Goal: Transaction & Acquisition: Obtain resource

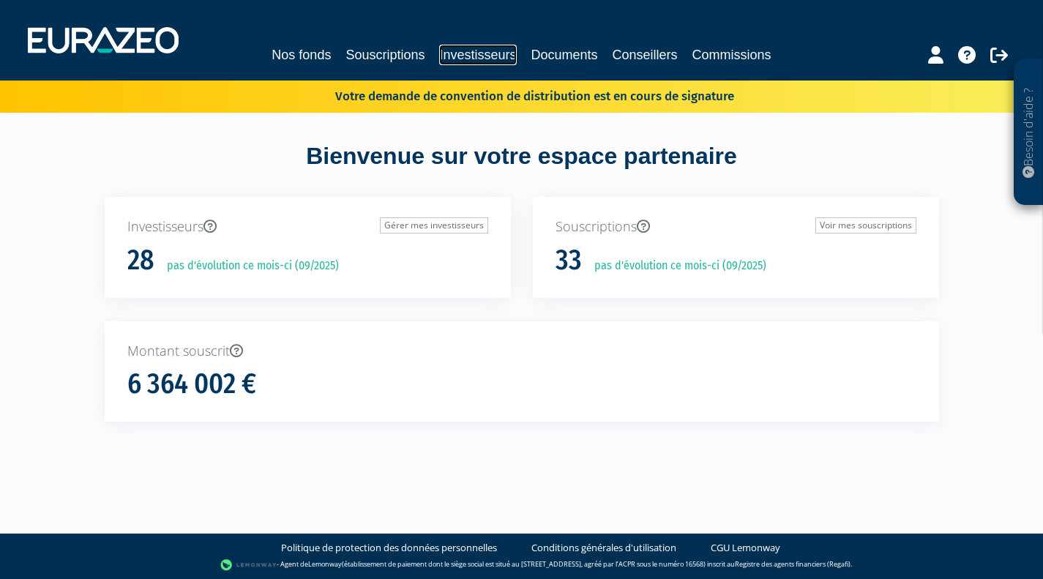
click at [473, 55] on link "Investisseurs" at bounding box center [477, 55] width 77 height 21
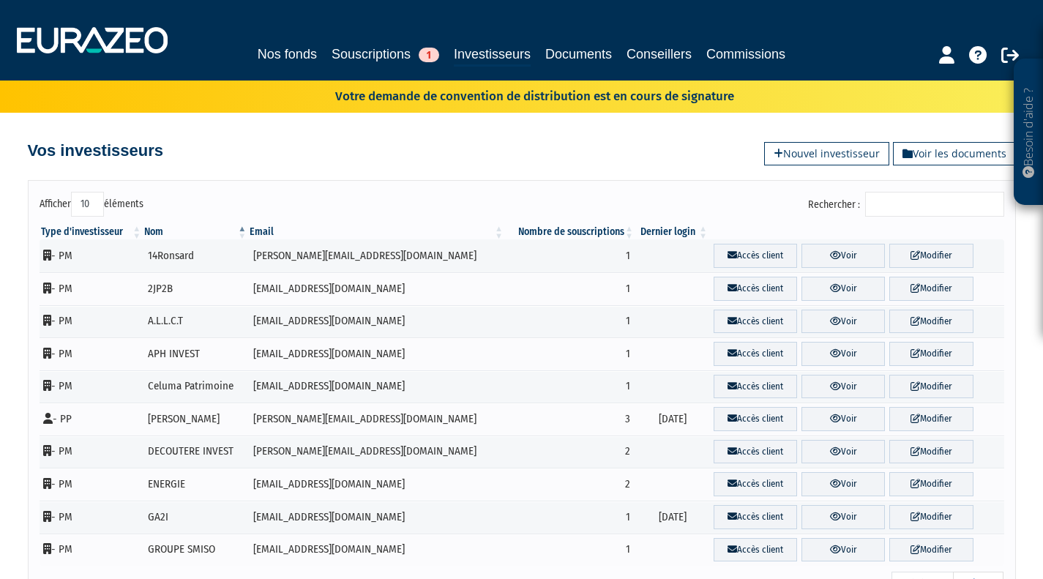
click at [895, 206] on input "Rechercher :" at bounding box center [934, 204] width 139 height 25
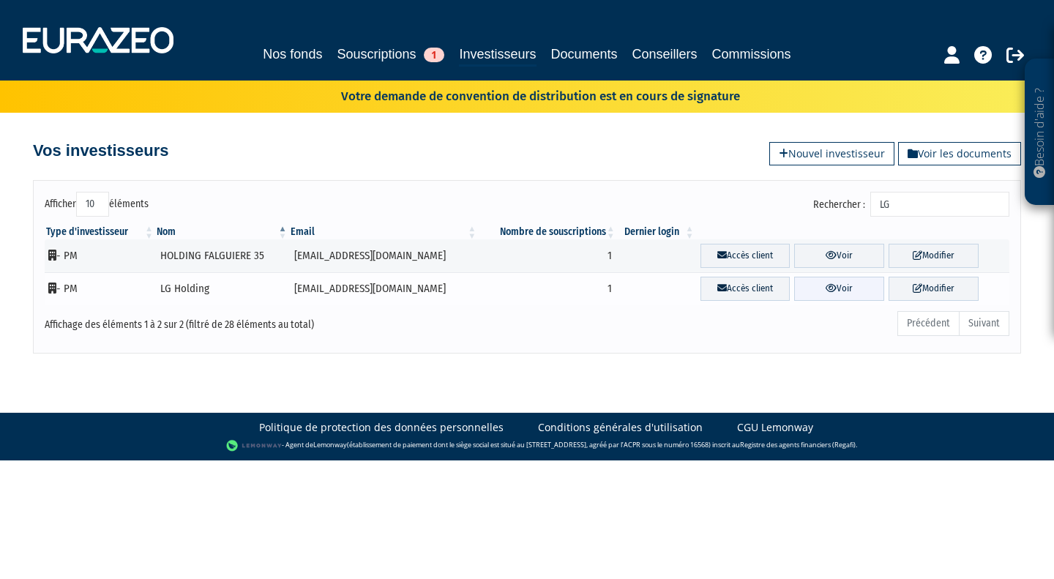
type input "LG"
click at [826, 288] on icon at bounding box center [831, 288] width 11 height 10
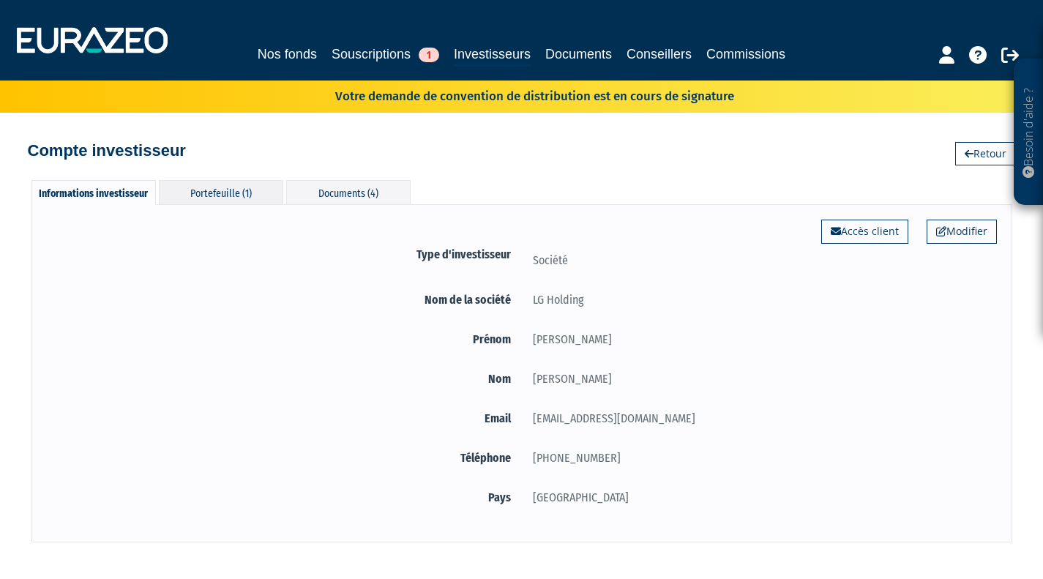
click at [210, 195] on div "Portefeuille (1)" at bounding box center [221, 192] width 124 height 24
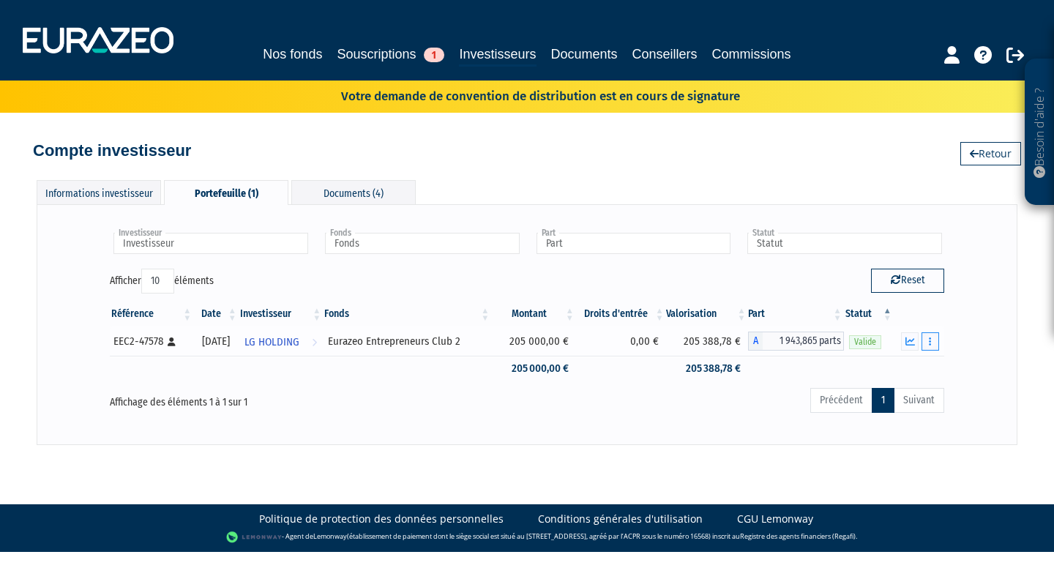
click at [932, 341] on button "button" at bounding box center [931, 341] width 18 height 18
click at [905, 365] on link "Documents" at bounding box center [898, 368] width 73 height 24
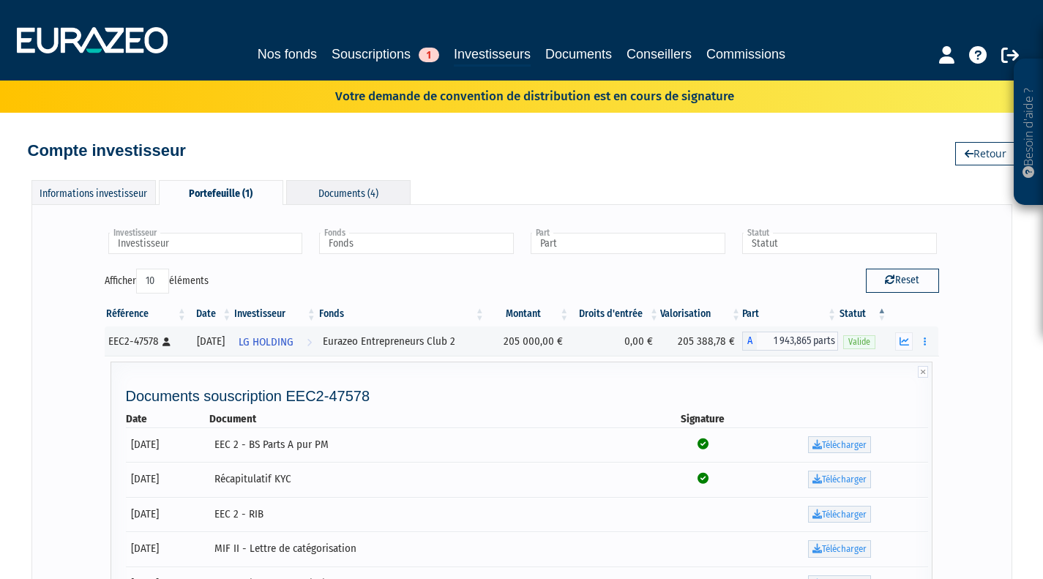
click at [346, 198] on div "Documents (4)" at bounding box center [348, 192] width 124 height 24
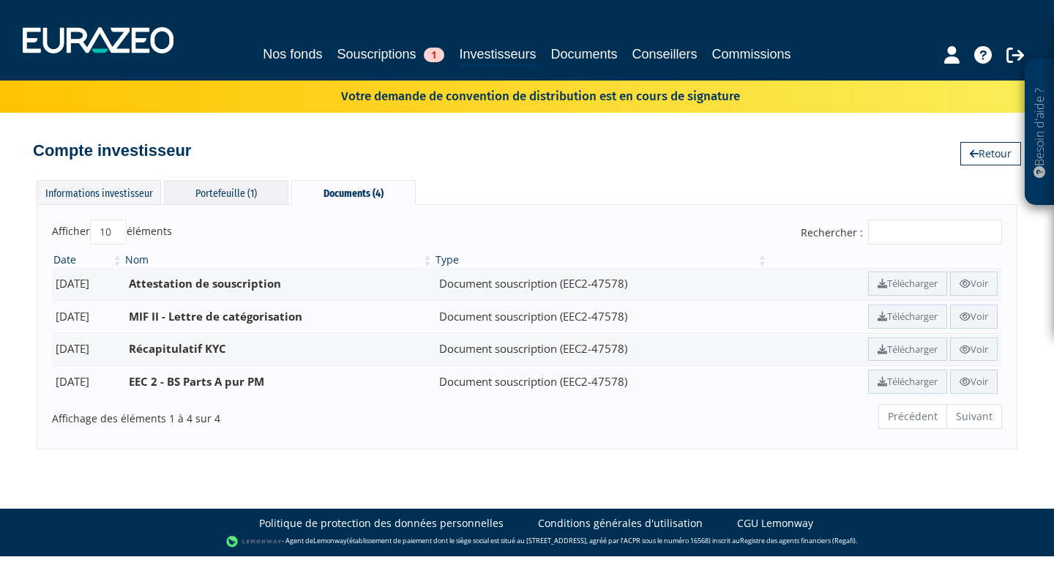
click at [237, 192] on div "Portefeuille (1)" at bounding box center [226, 192] width 124 height 24
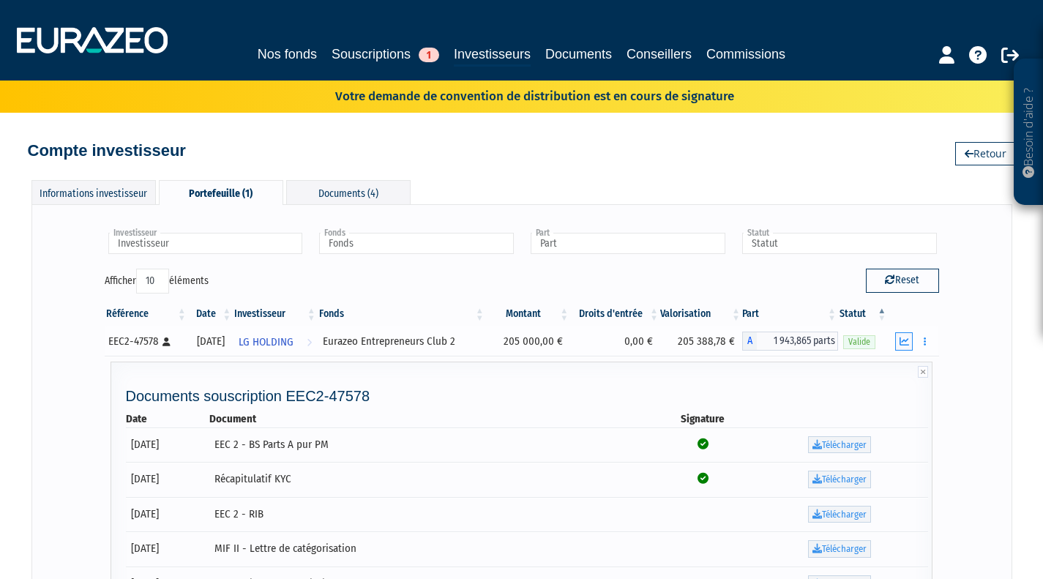
click at [905, 343] on icon "button" at bounding box center [905, 342] width 10 height 10
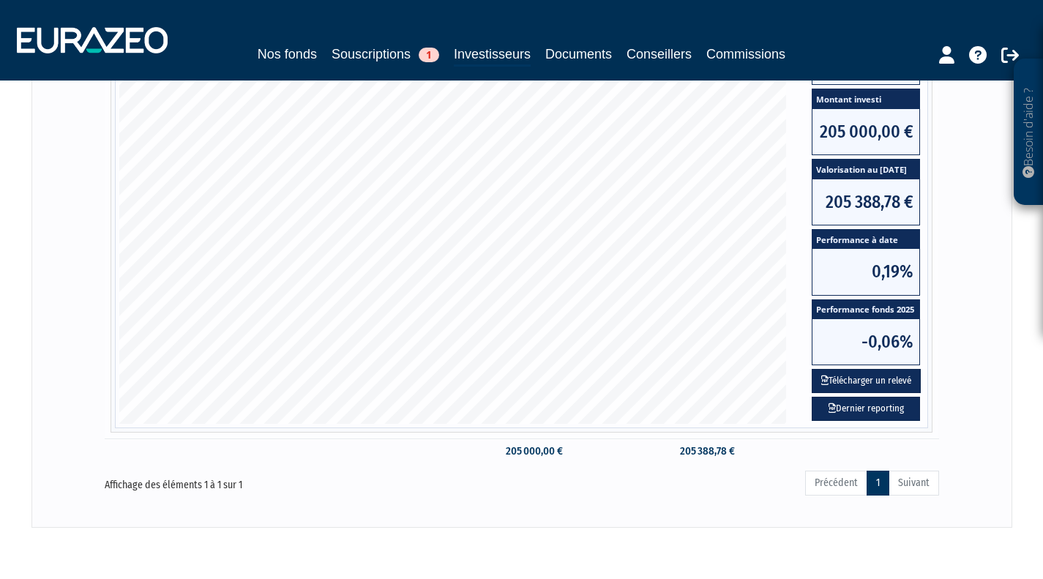
scroll to position [427, 0]
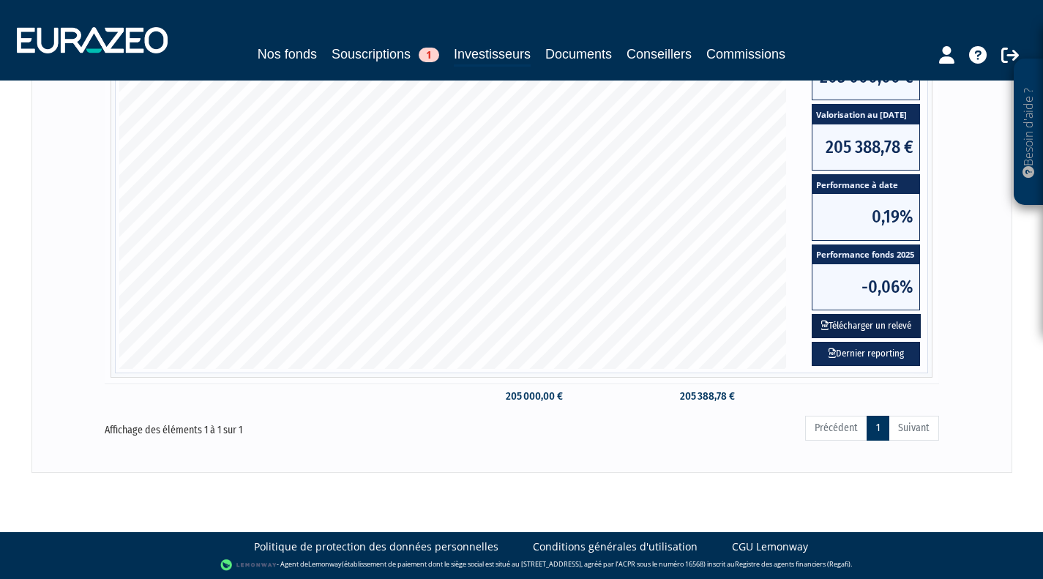
click at [899, 322] on button "Télécharger un relevé" at bounding box center [866, 326] width 109 height 24
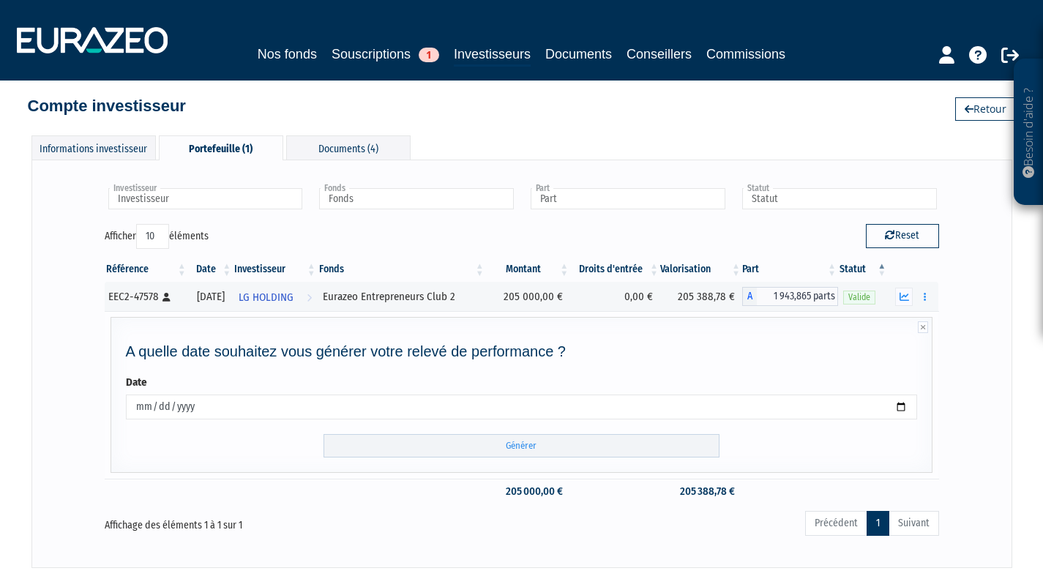
scroll to position [140, 0]
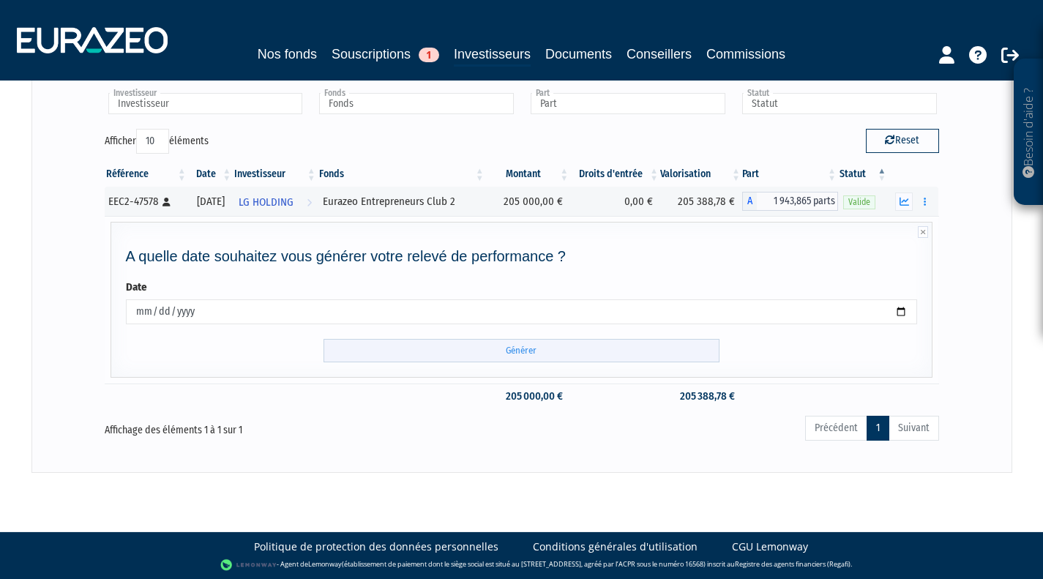
click at [614, 351] on input "Générer" at bounding box center [522, 351] width 396 height 24
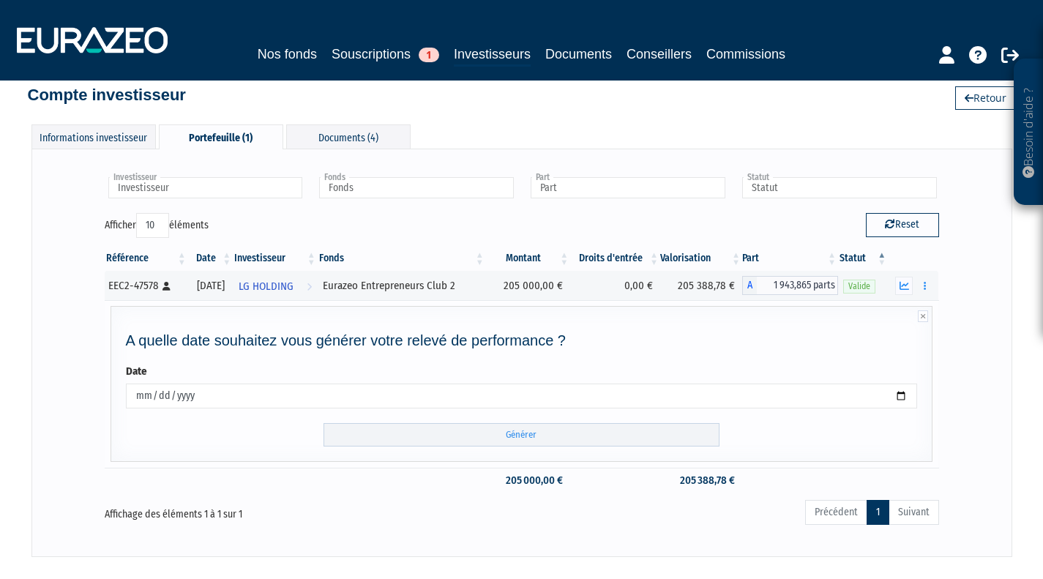
scroll to position [73, 0]
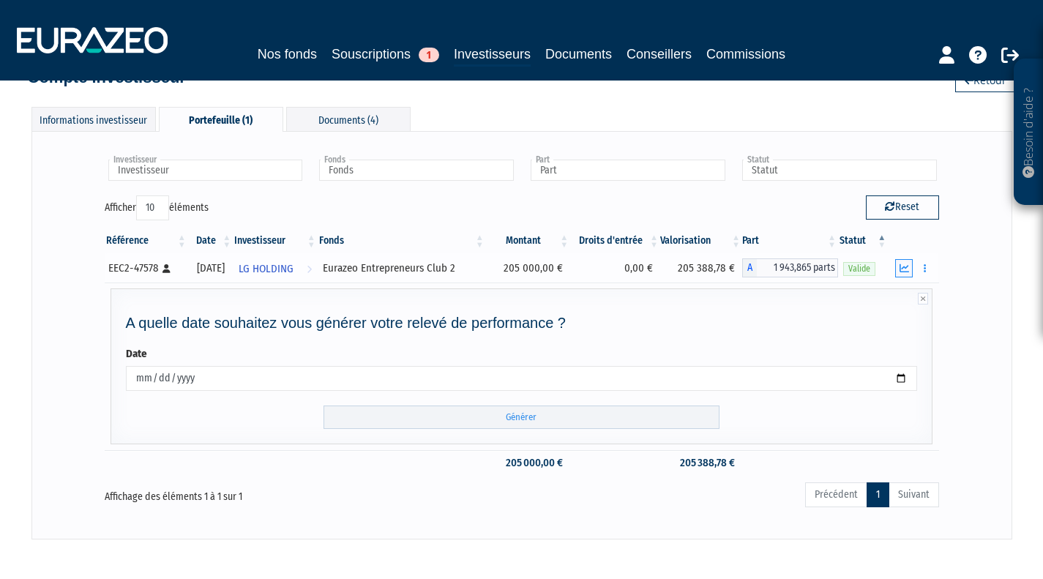
click at [912, 267] on button "button" at bounding box center [904, 268] width 18 height 18
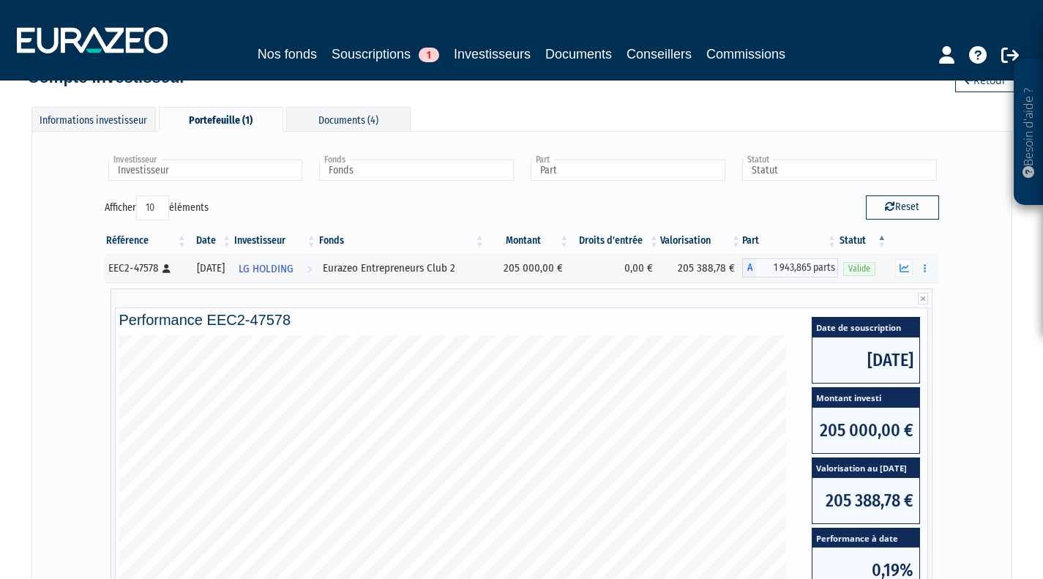
scroll to position [427, 0]
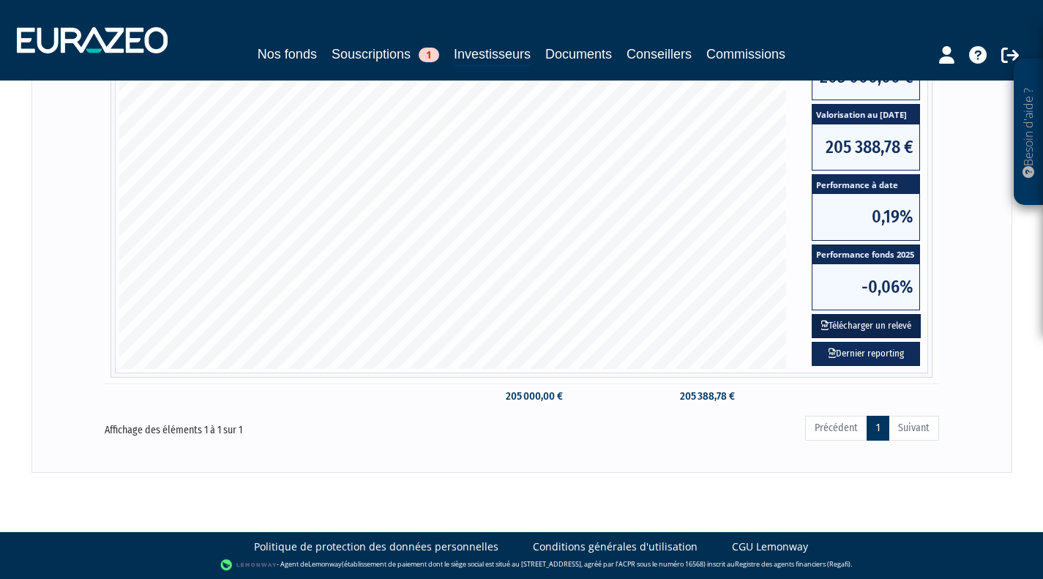
click at [872, 322] on button "Télécharger un relevé" at bounding box center [866, 326] width 109 height 24
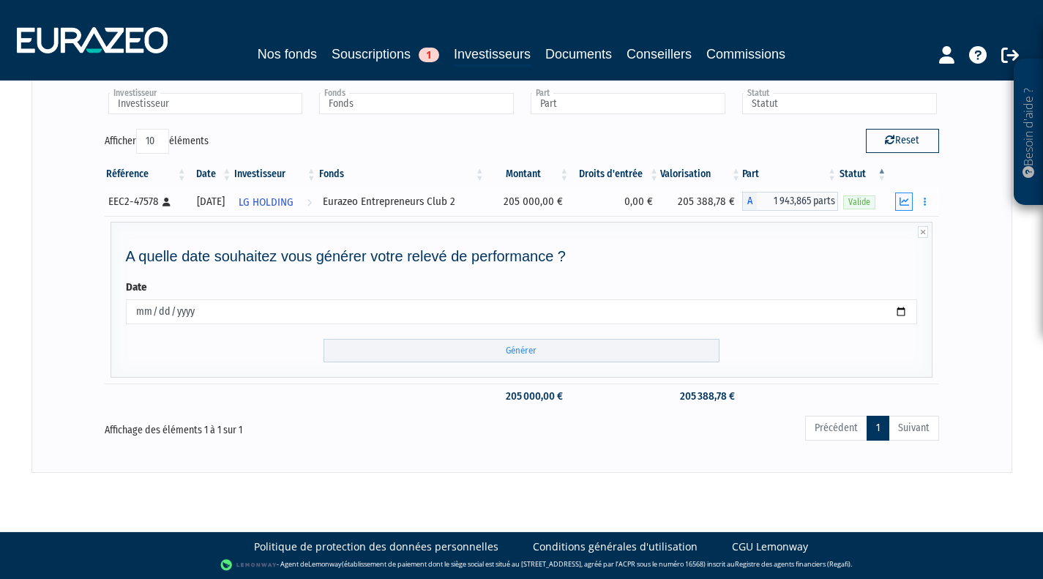
click at [904, 198] on icon "button" at bounding box center [905, 202] width 10 height 10
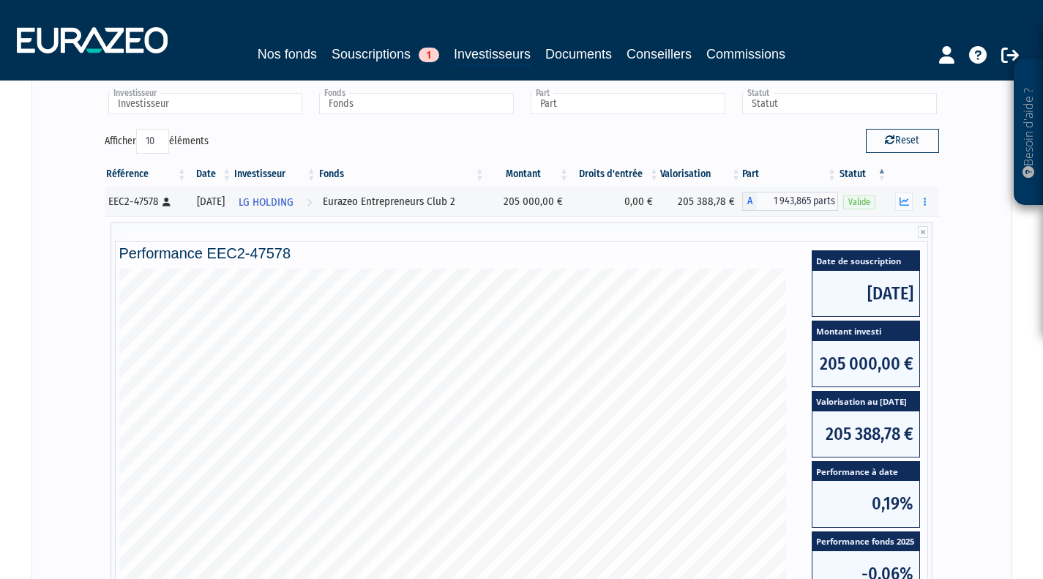
scroll to position [427, 0]
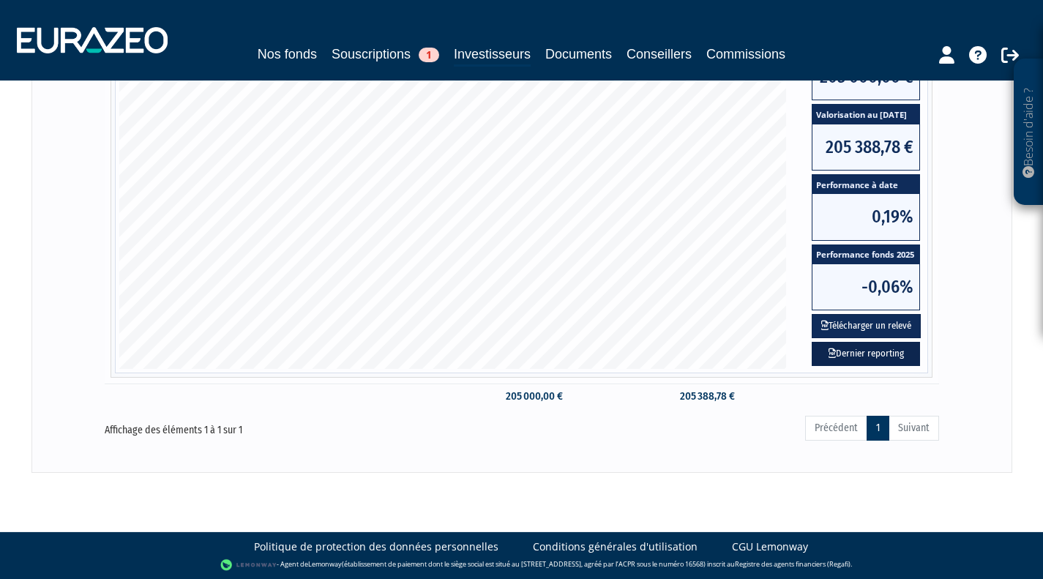
click at [885, 357] on link "Dernier reporting" at bounding box center [866, 354] width 108 height 24
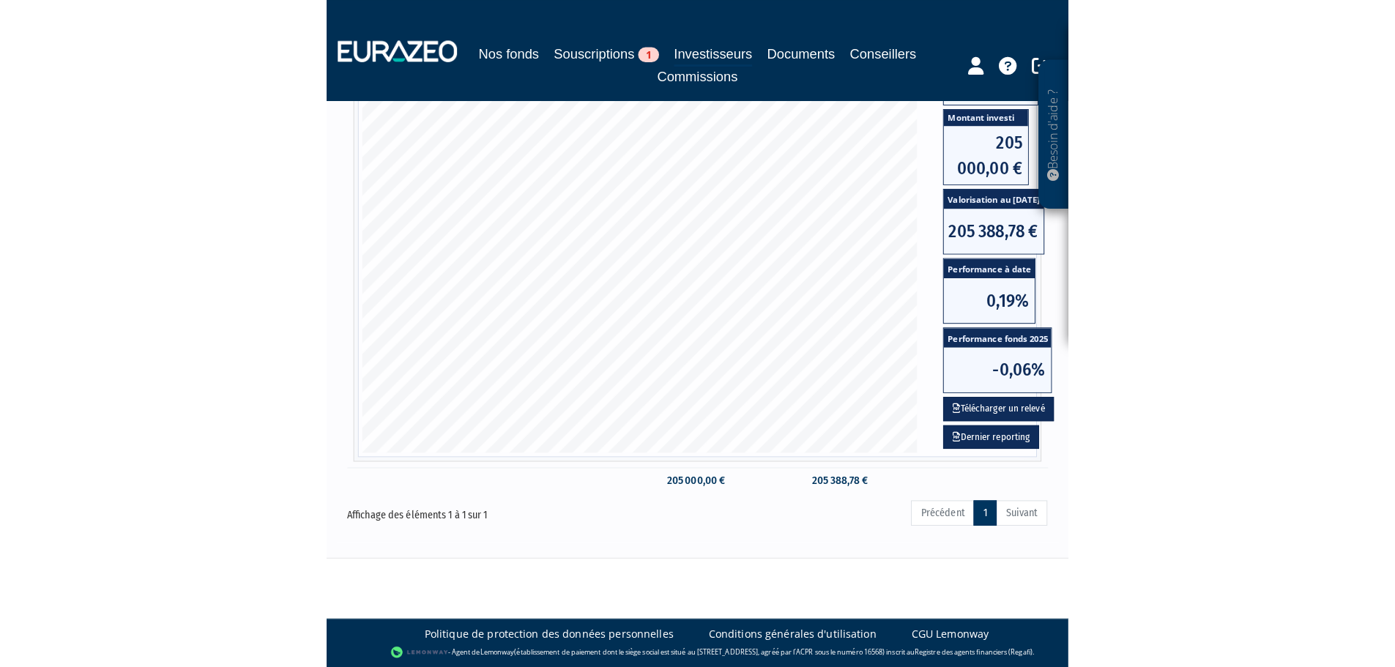
scroll to position [340, 0]
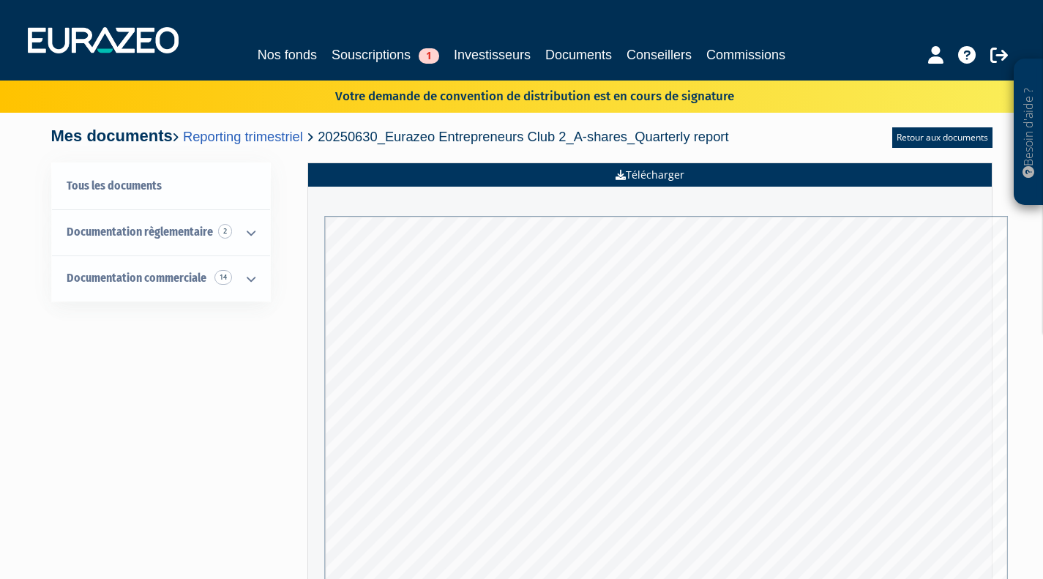
click at [726, 184] on link "Télécharger" at bounding box center [650, 174] width 684 height 23
